Goal: Find specific page/section: Find specific page/section

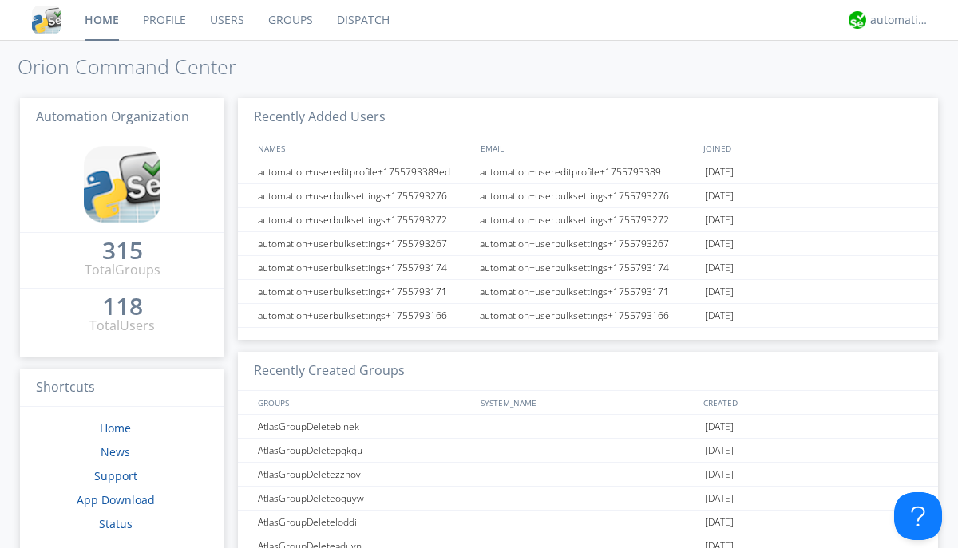
click at [362, 20] on link "Dispatch" at bounding box center [363, 20] width 77 height 40
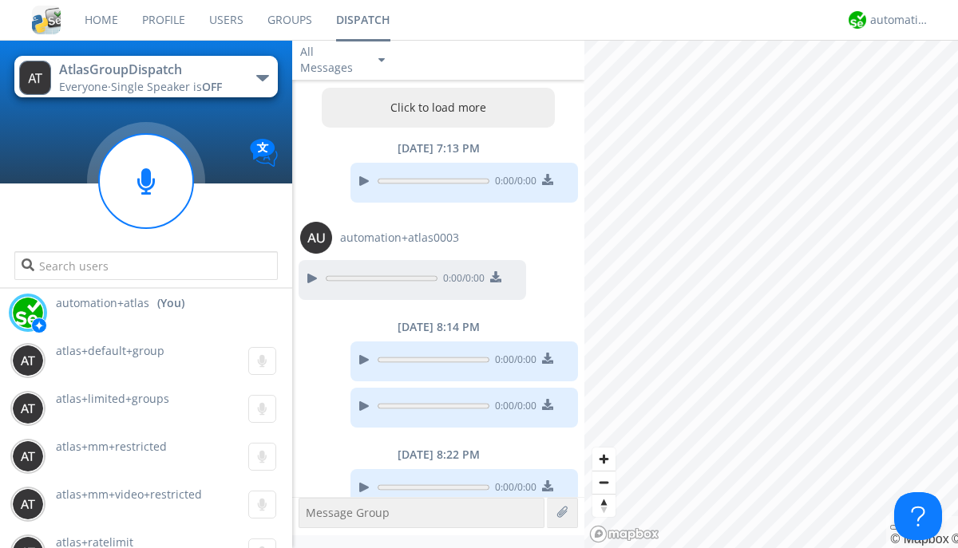
click at [434, 108] on button "Click to load more" at bounding box center [439, 108] width 234 height 40
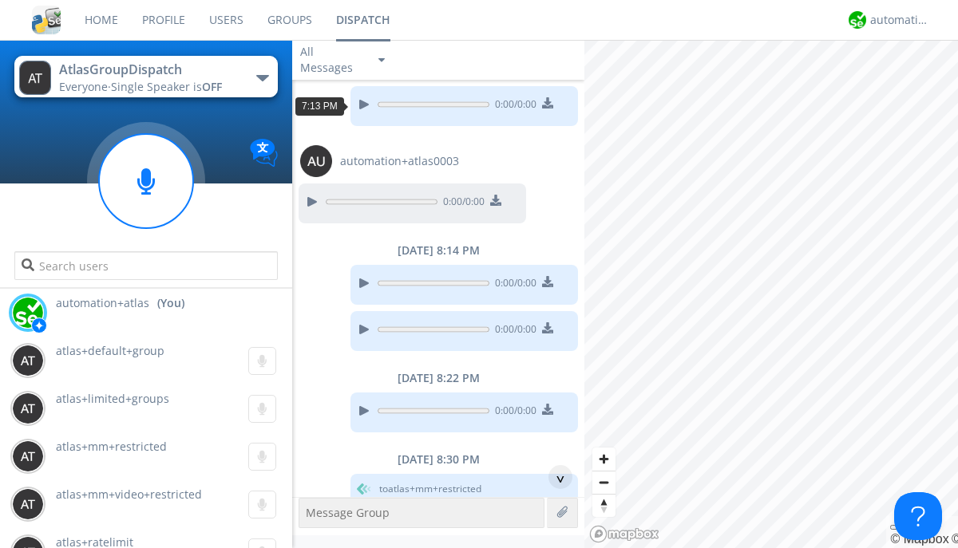
scroll to position [77, 0]
click at [554, 477] on div "^" at bounding box center [560, 477] width 24 height 24
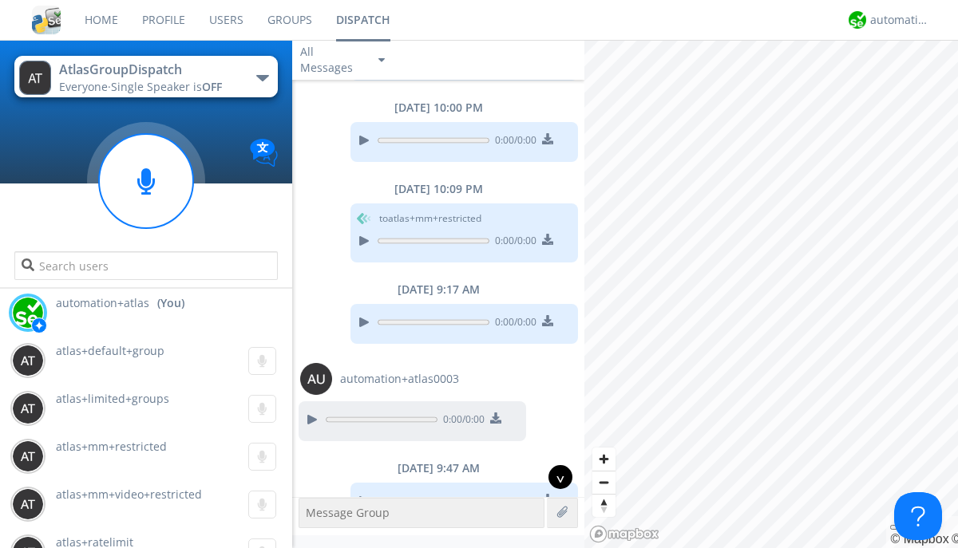
scroll to position [1228, 0]
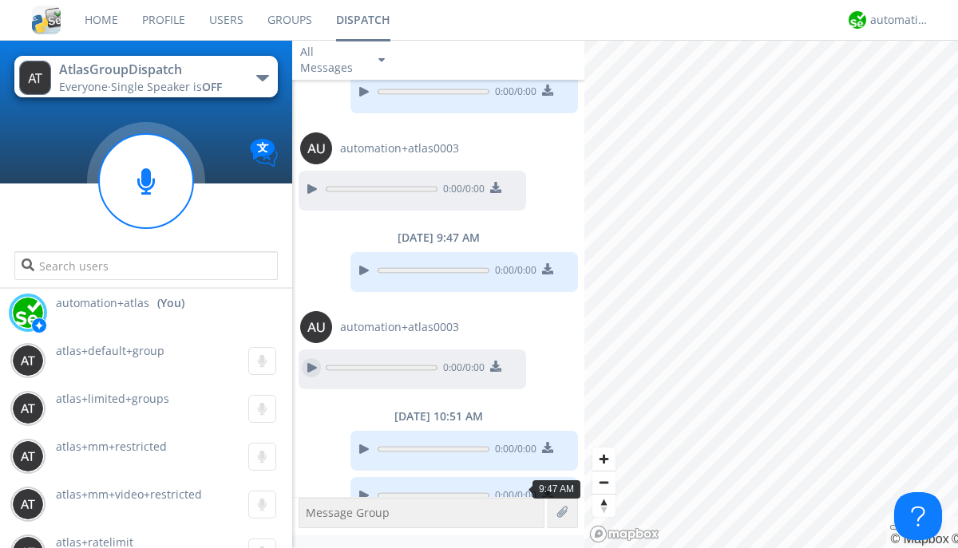
scroll to position [1180, 0]
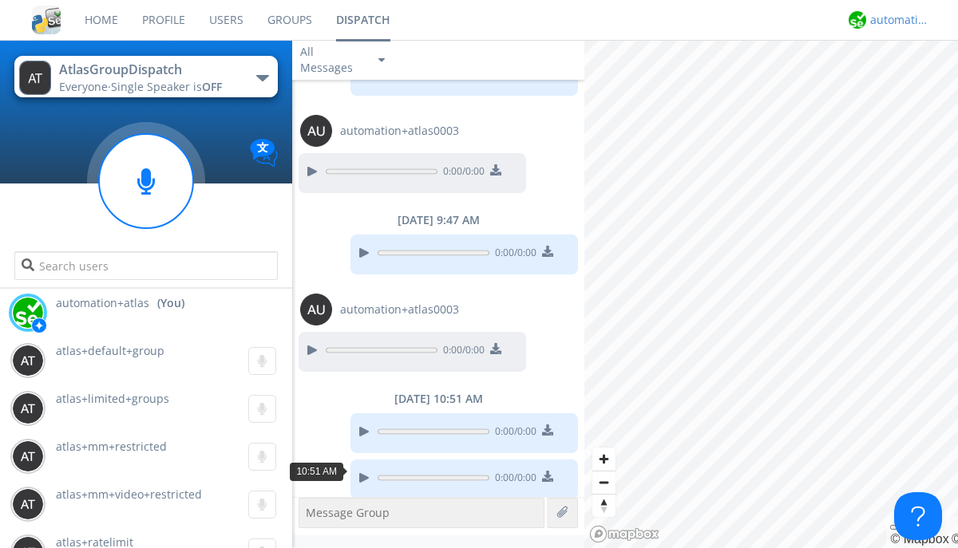
click at [896, 20] on div "automation+atlas" at bounding box center [900, 20] width 60 height 16
